Goal: Find specific page/section: Find specific page/section

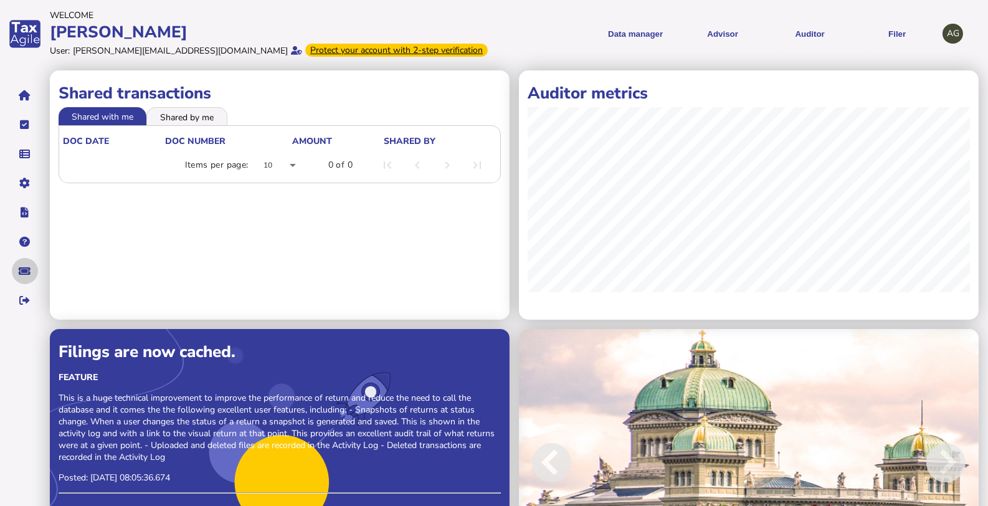
click at [24, 272] on icon "navigate application pages" at bounding box center [25, 271] width 12 height 1
click at [22, 242] on icon "navigate application pages" at bounding box center [25, 242] width 11 height 1
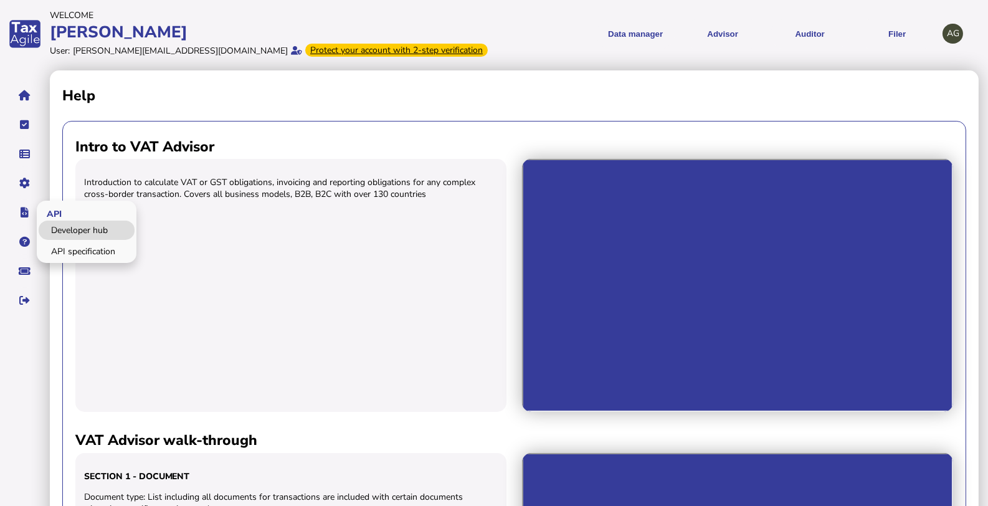
click at [78, 229] on link "Developer hub" at bounding box center [87, 230] width 96 height 19
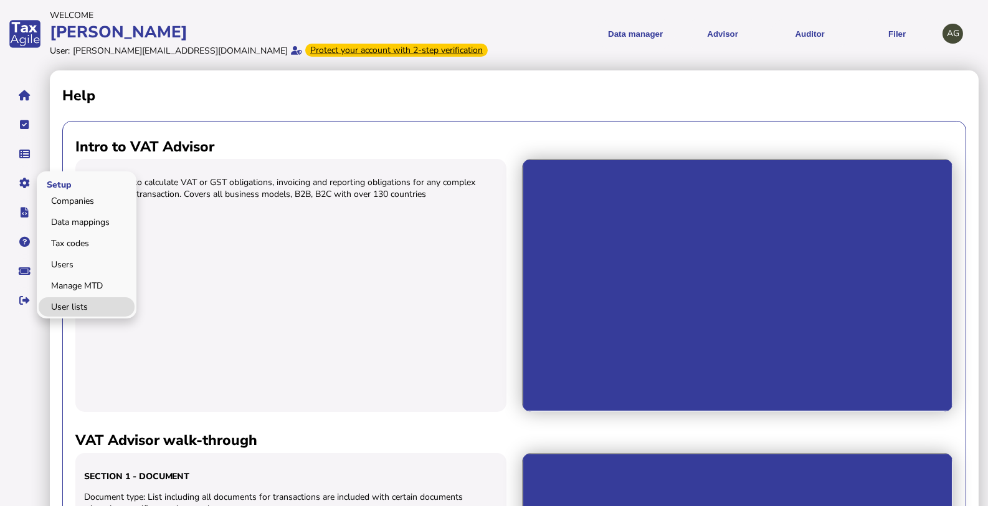
click at [80, 303] on link "User lists" at bounding box center [87, 306] width 96 height 19
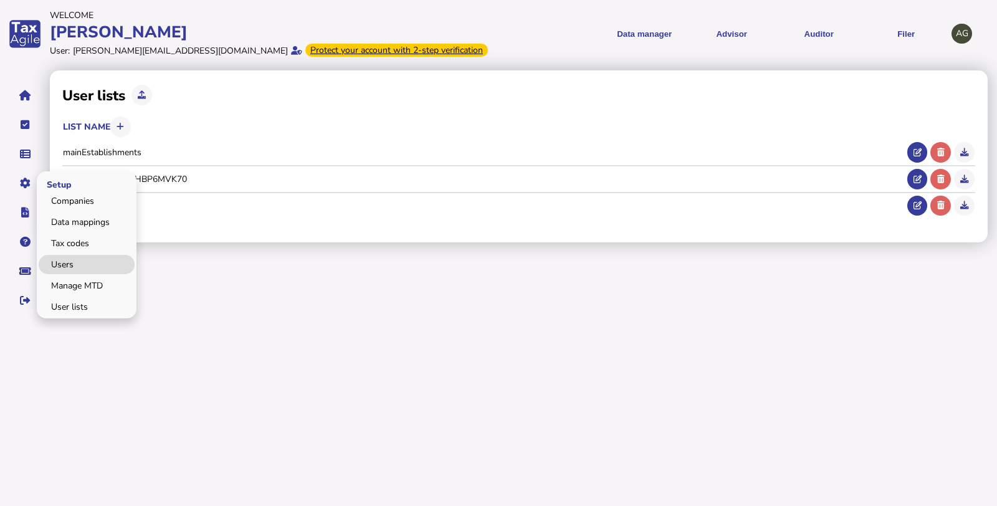
click at [77, 264] on link "Users" at bounding box center [87, 264] width 96 height 19
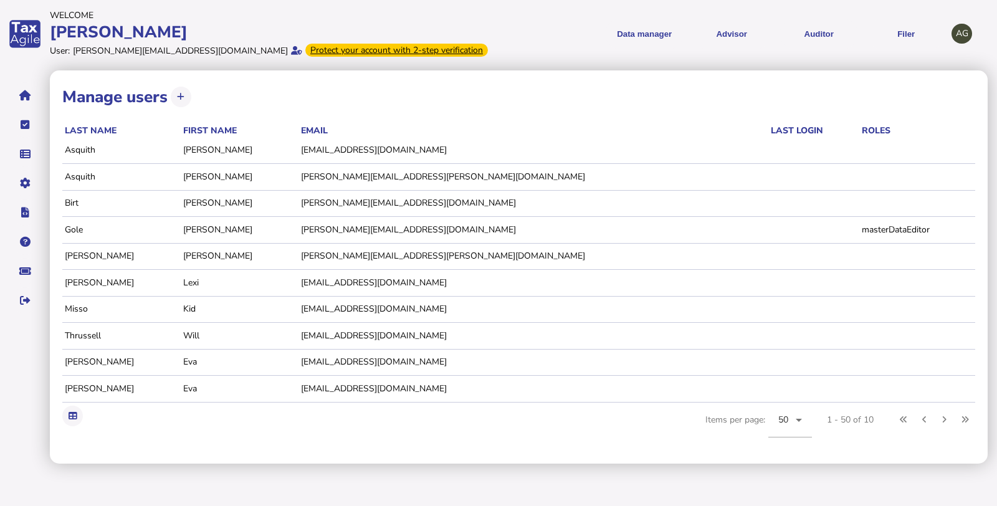
click at [859, 227] on td "masterDataEditor" at bounding box center [917, 229] width 116 height 25
